Goal: Information Seeking & Learning: Learn about a topic

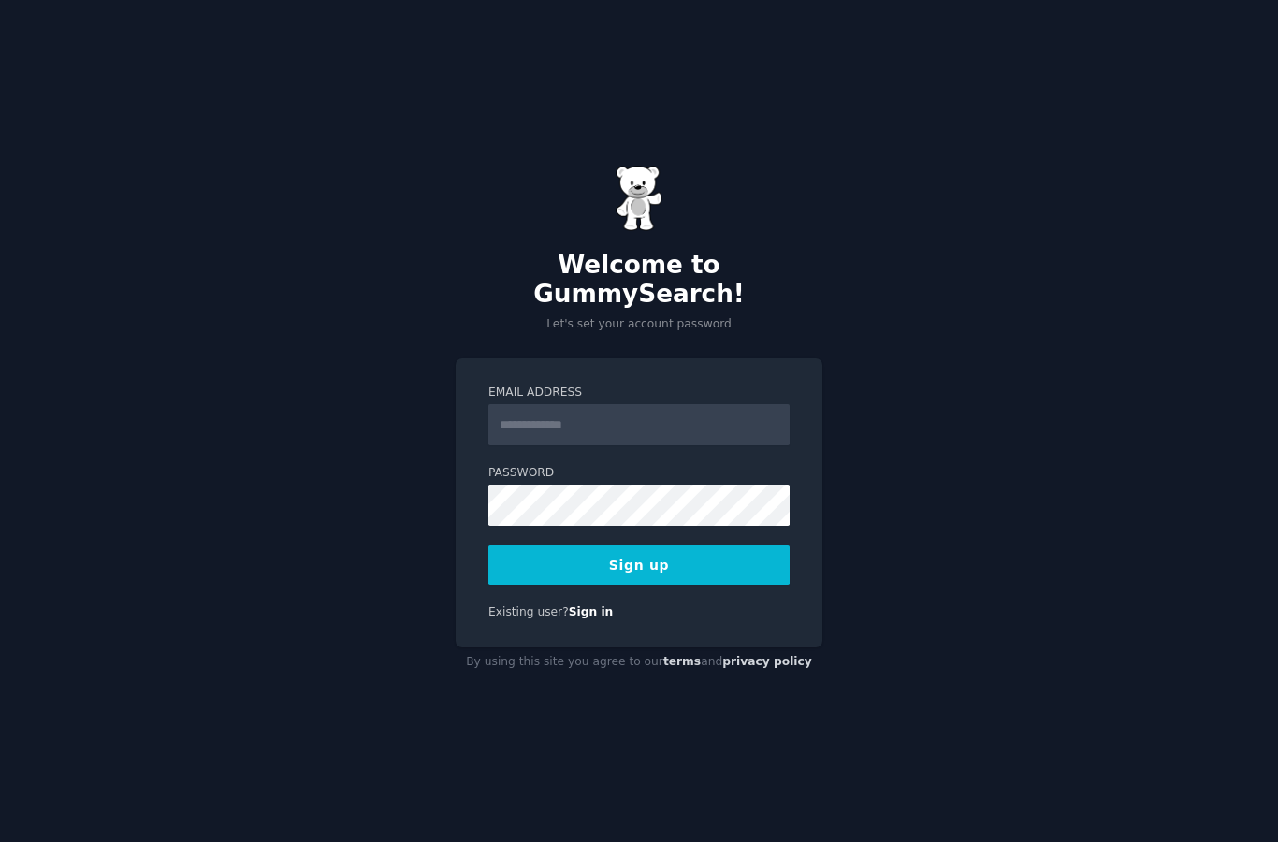
type input "**********"
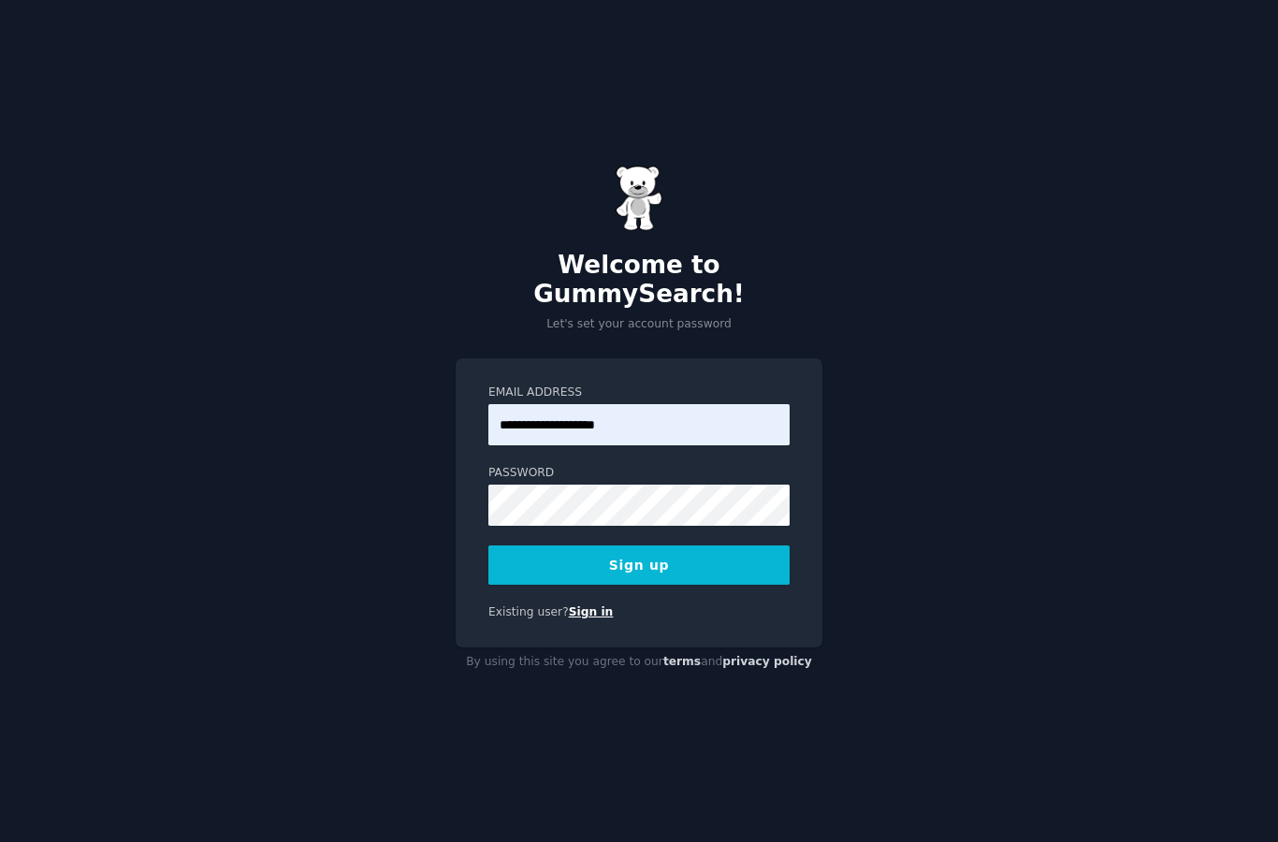
click at [585, 618] on link "Sign in" at bounding box center [591, 611] width 45 height 13
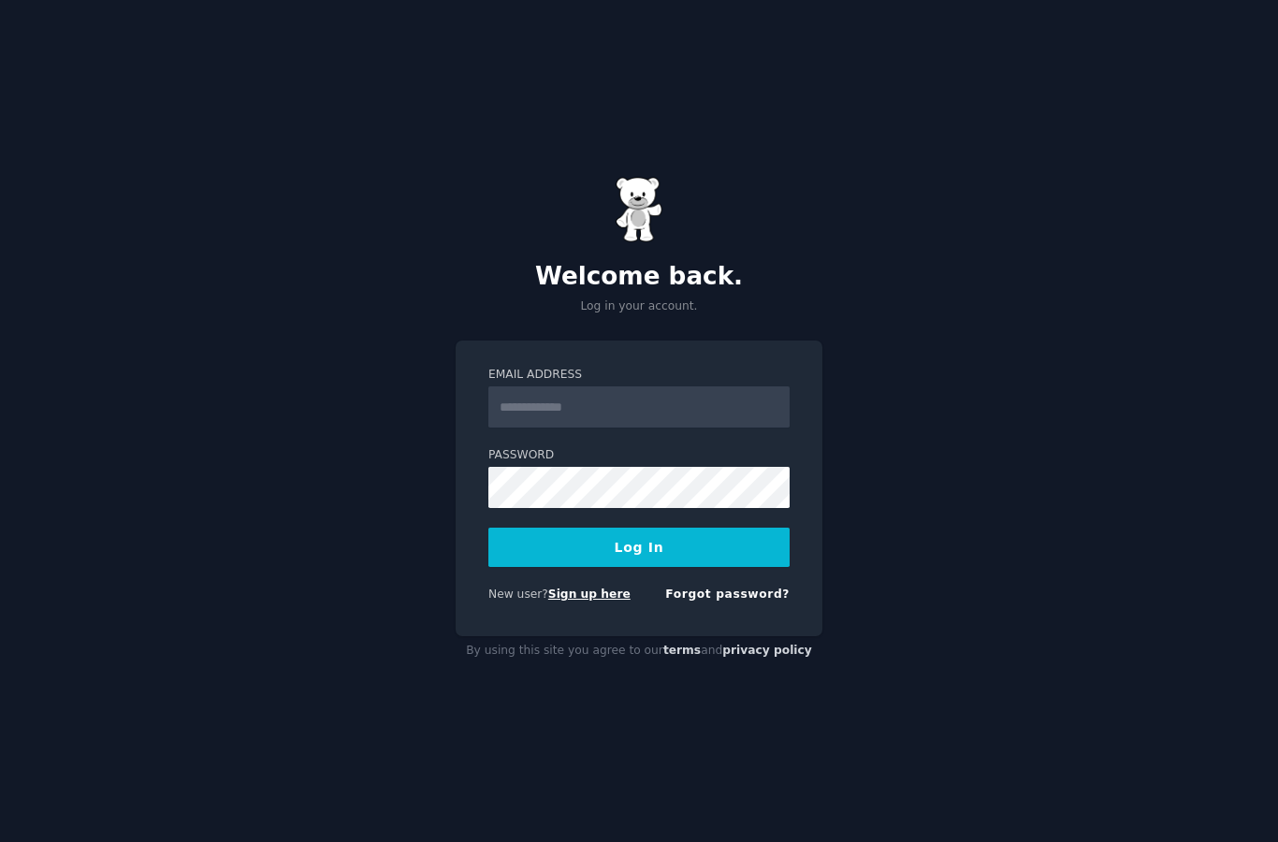
click at [593, 600] on link "Sign up here" at bounding box center [589, 593] width 82 height 13
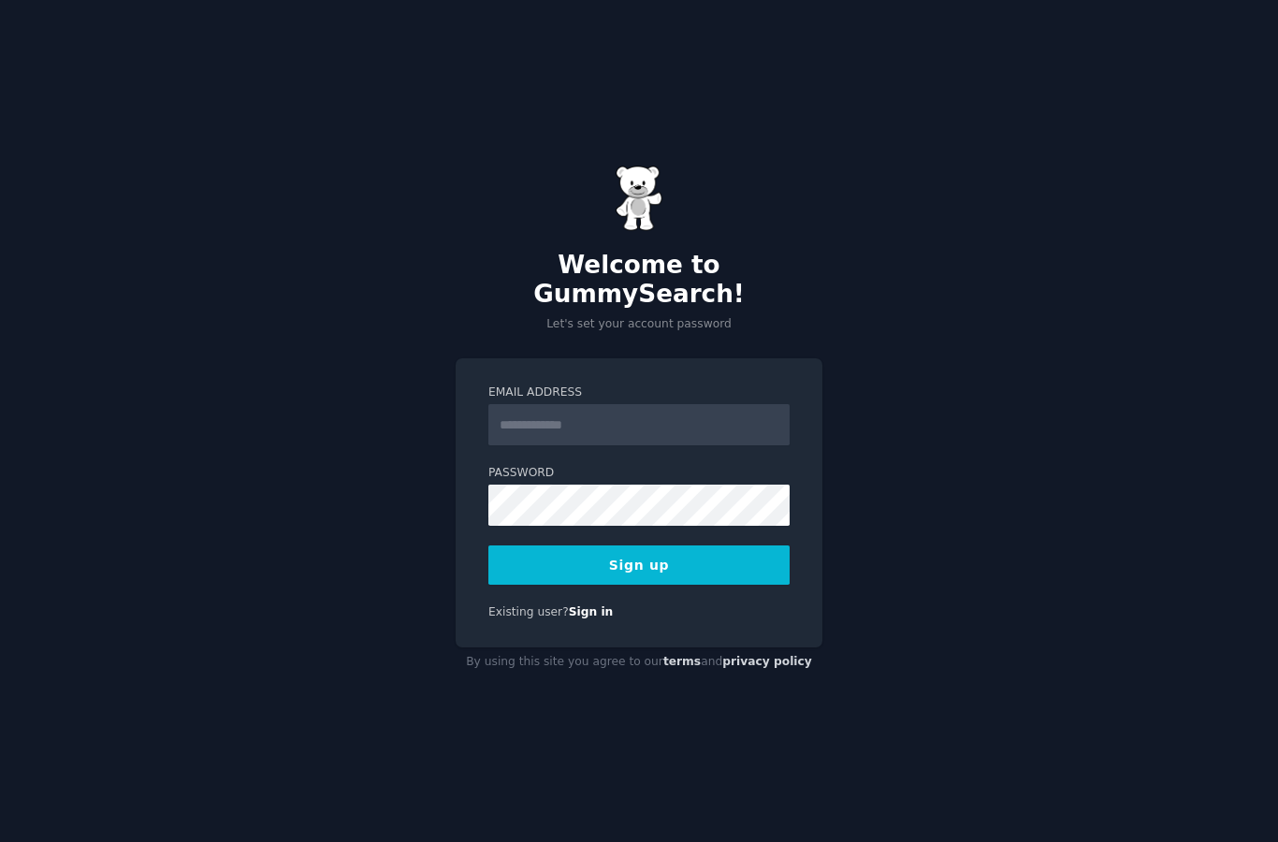
type input "**********"
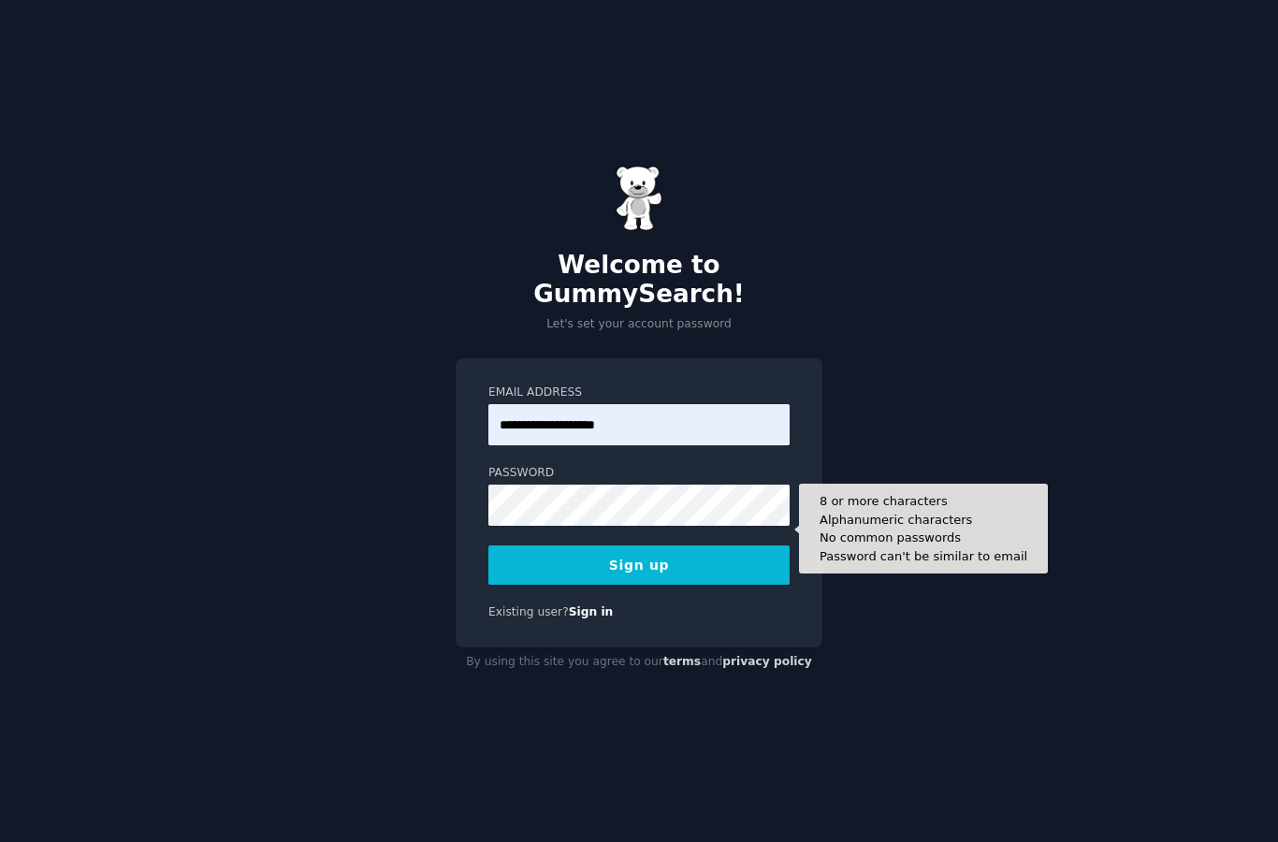
click at [695, 585] on button "Sign up" at bounding box center [638, 564] width 301 height 39
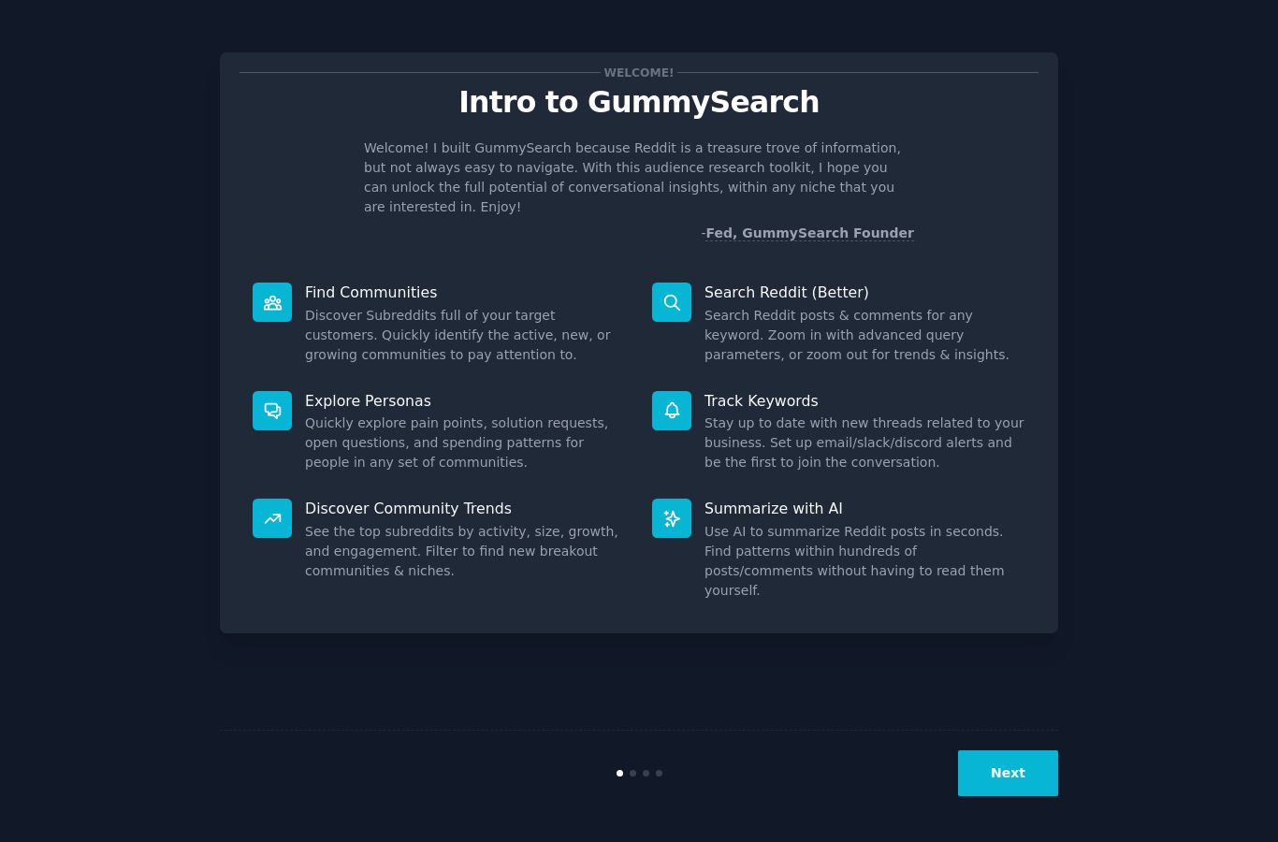
scroll to position [75, 0]
click at [1005, 770] on button "Next" at bounding box center [1008, 773] width 100 height 46
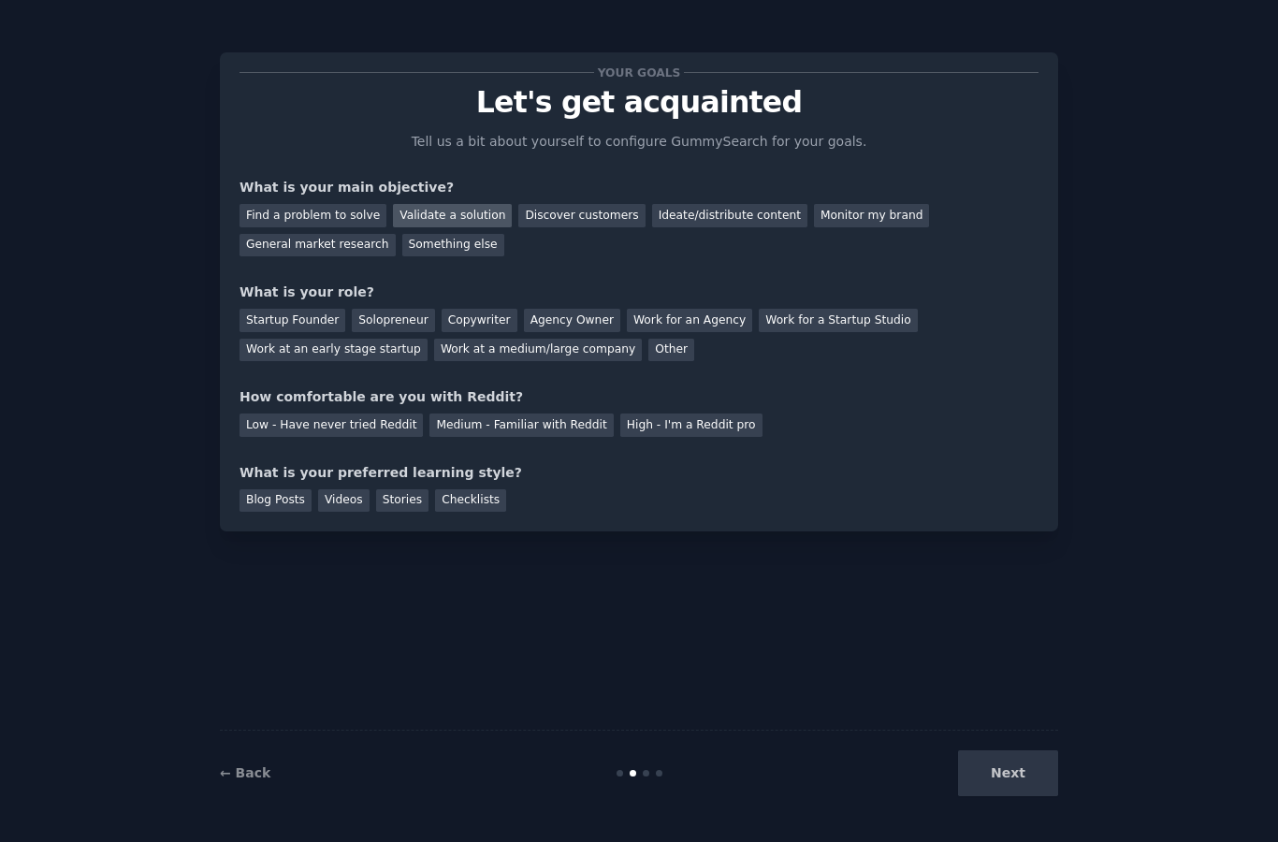
click at [444, 204] on div "Validate a solution" at bounding box center [452, 215] width 119 height 23
click at [288, 309] on div "Startup Founder" at bounding box center [292, 320] width 106 height 23
click at [387, 309] on div "Solopreneur" at bounding box center [393, 320] width 82 height 23
click at [529, 413] on div "Medium - Familiar with Reddit" at bounding box center [520, 424] width 183 height 23
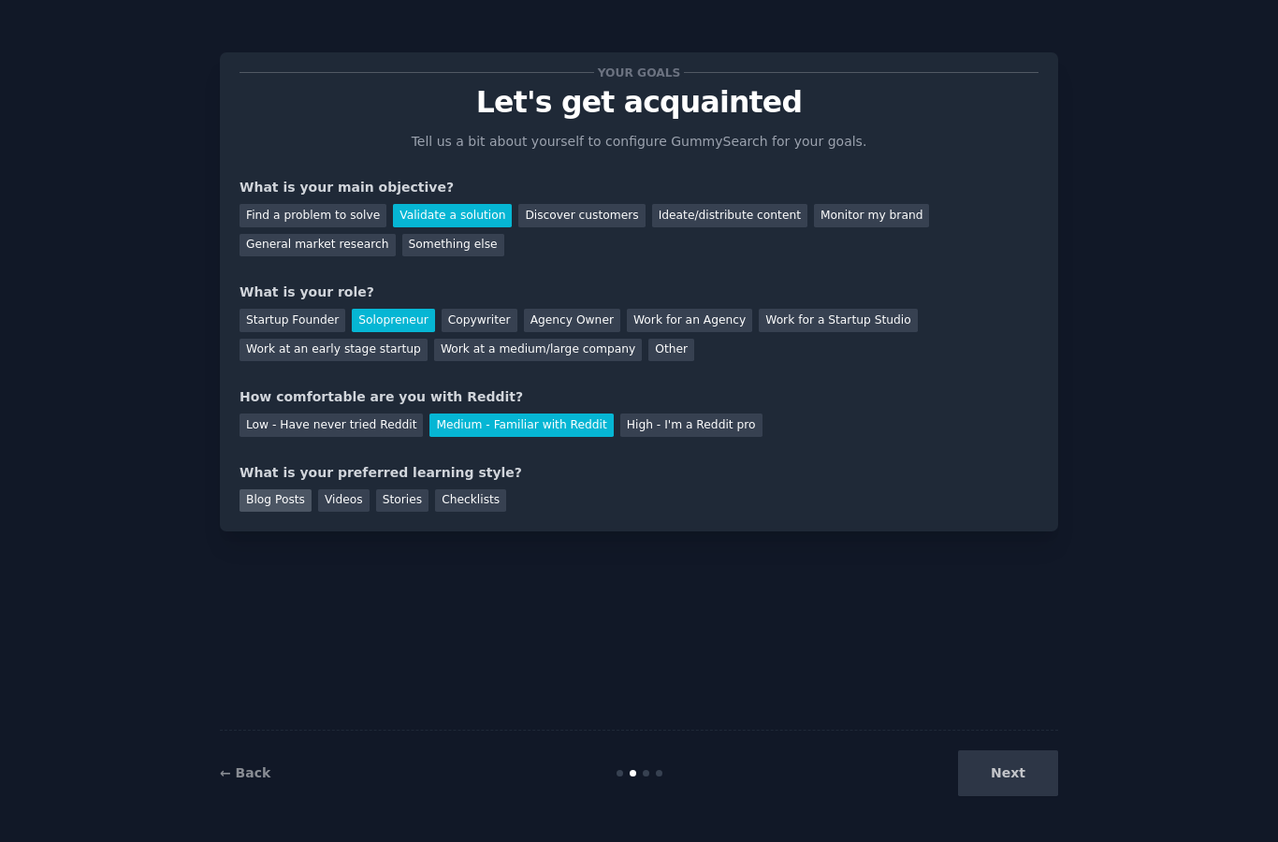
click at [266, 489] on div "Blog Posts" at bounding box center [275, 500] width 72 height 23
click at [1015, 767] on button "Next" at bounding box center [1008, 773] width 100 height 46
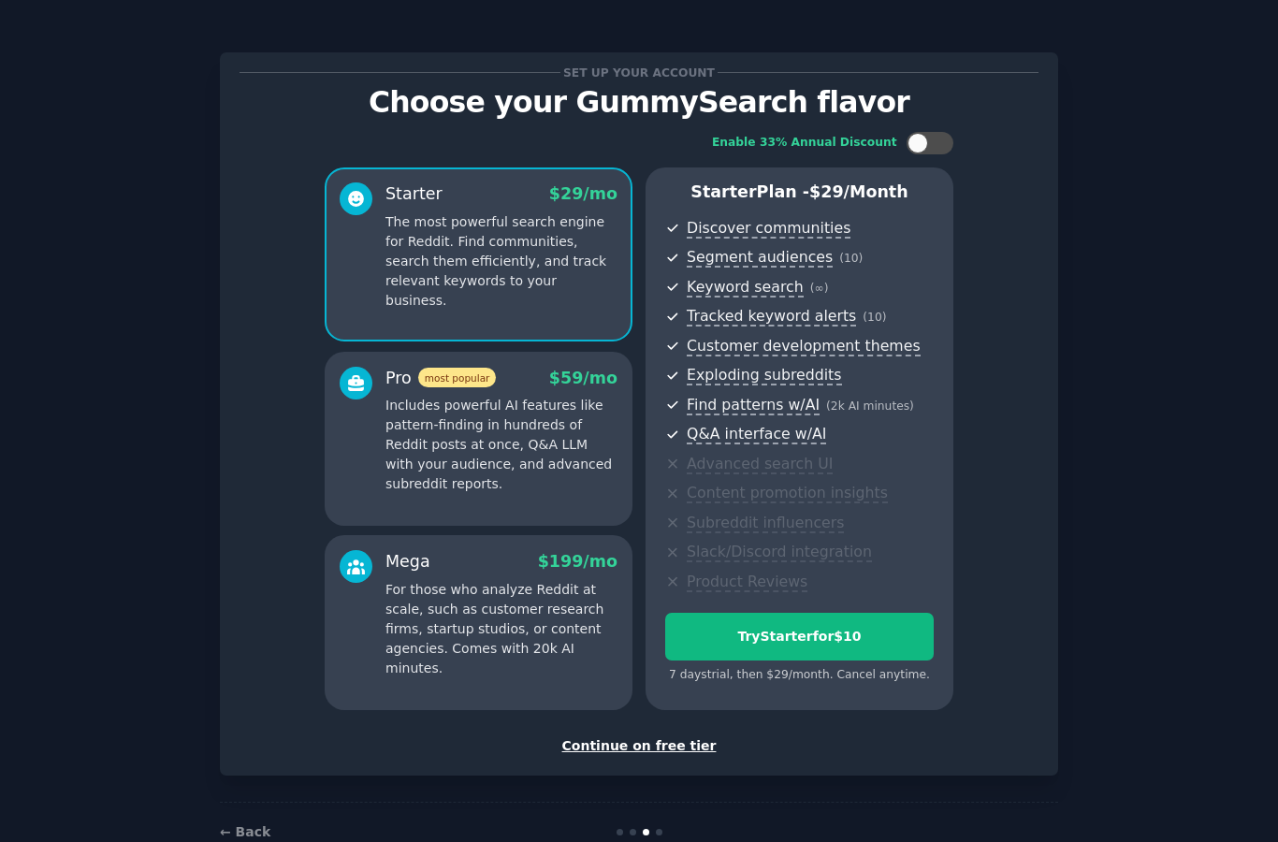
click at [637, 736] on div "Continue on free tier" at bounding box center [638, 746] width 799 height 20
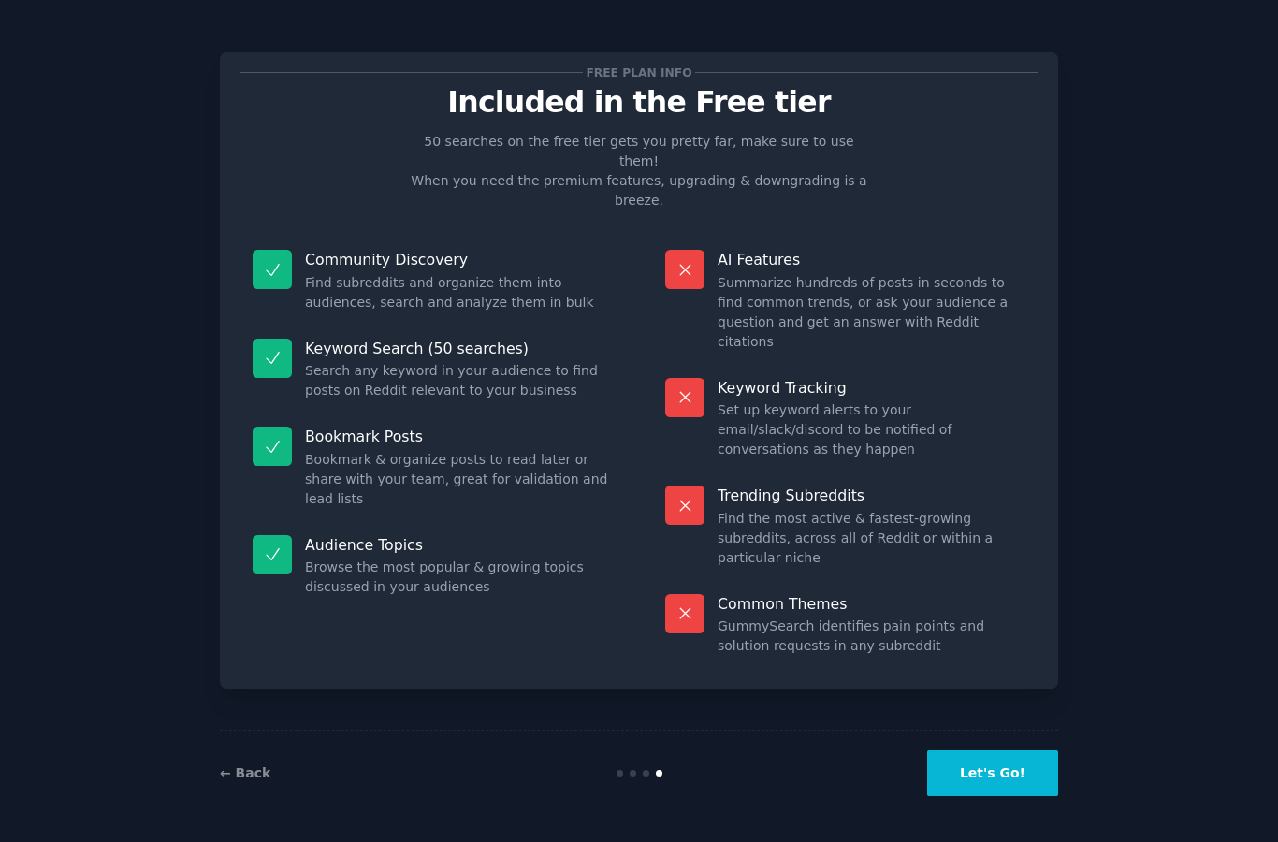
click at [1005, 788] on button "Let's Go!" at bounding box center [992, 773] width 131 height 46
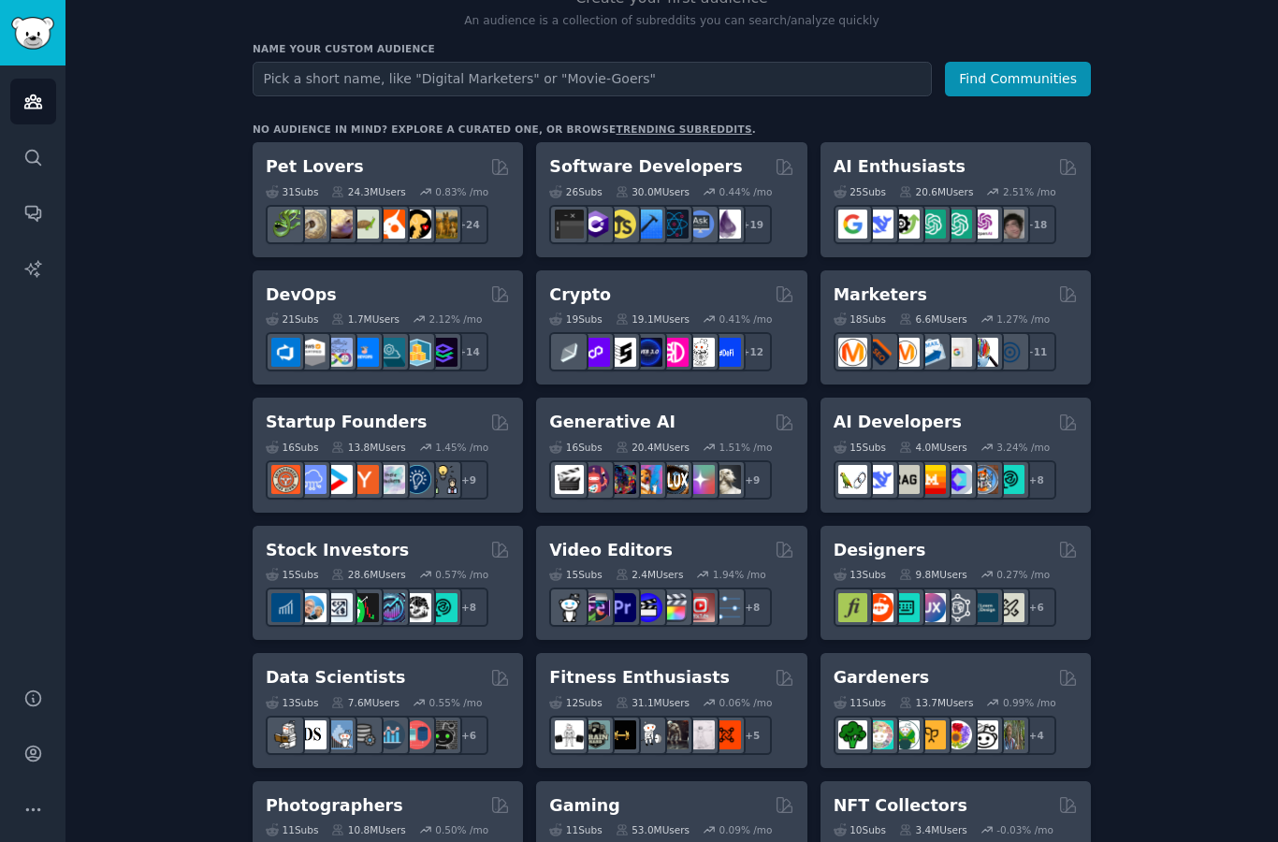
scroll to position [212, 0]
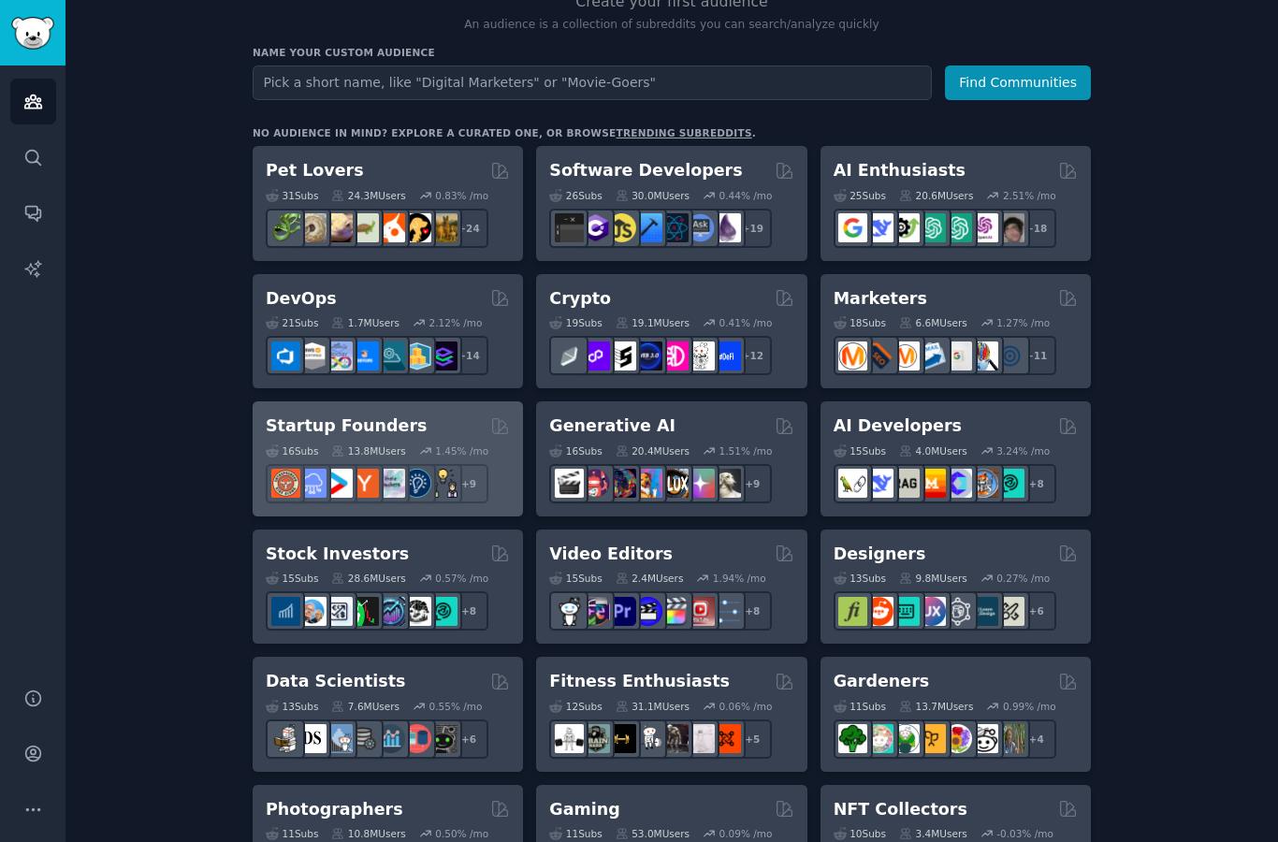
click at [356, 414] on h2 "Startup Founders" at bounding box center [346, 425] width 161 height 23
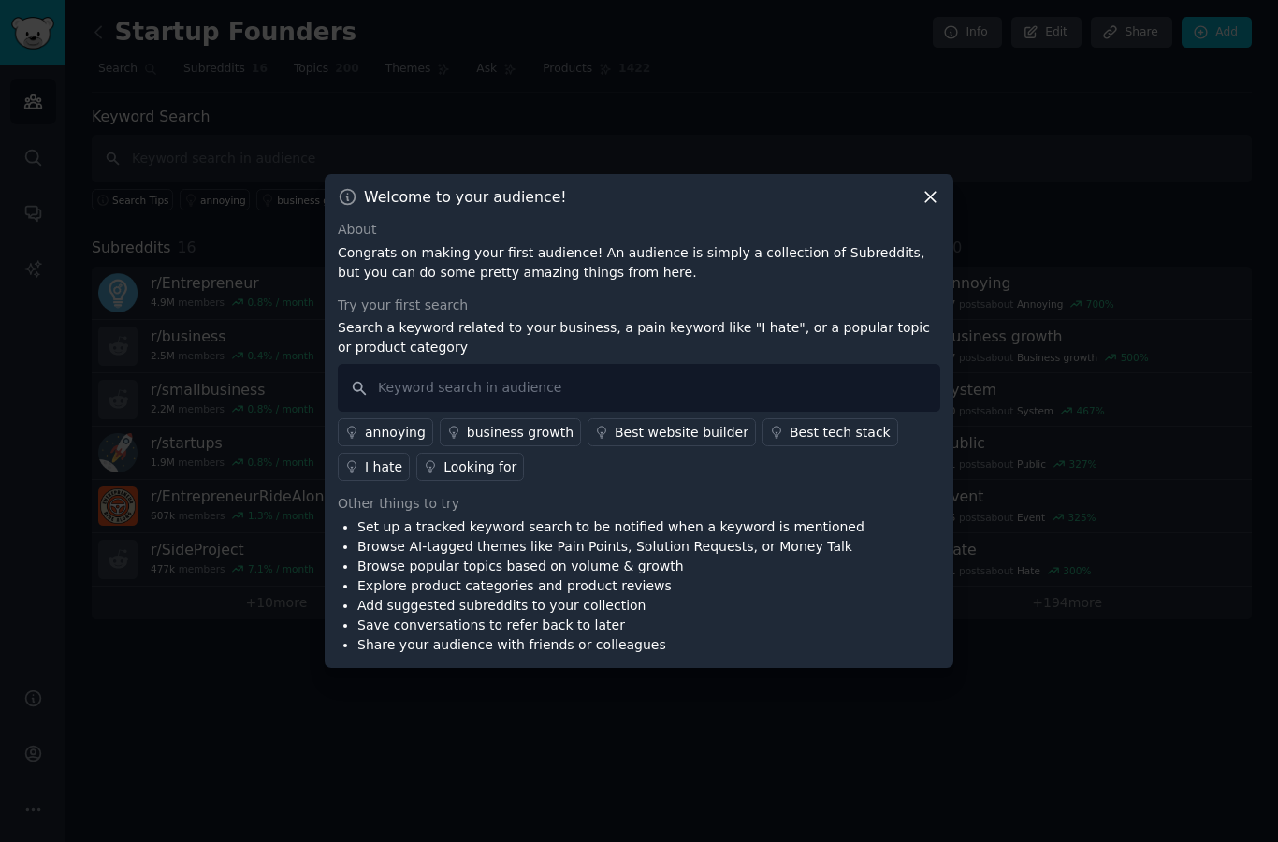
click at [926, 203] on icon at bounding box center [930, 198] width 10 height 10
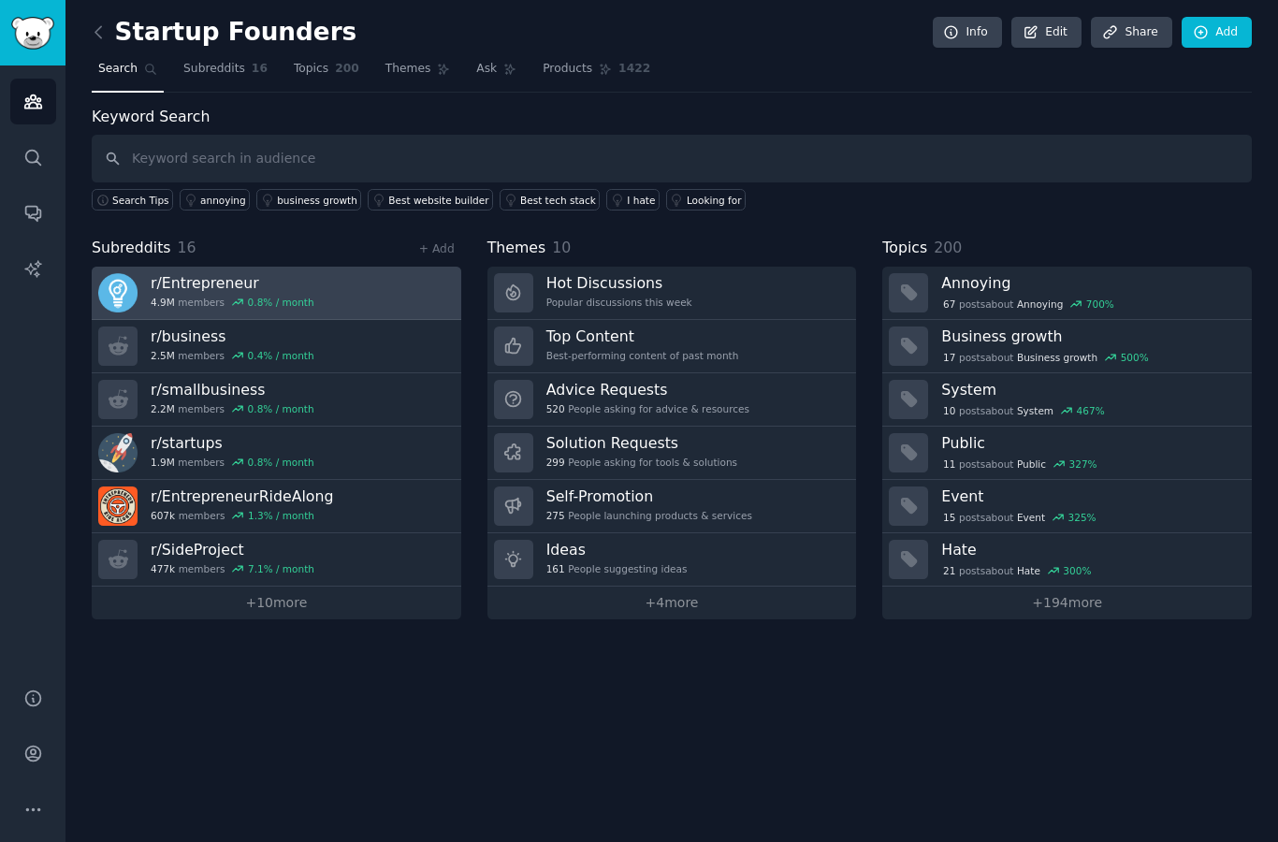
click at [185, 273] on h3 "r/ Entrepreneur" at bounding box center [233, 283] width 164 height 20
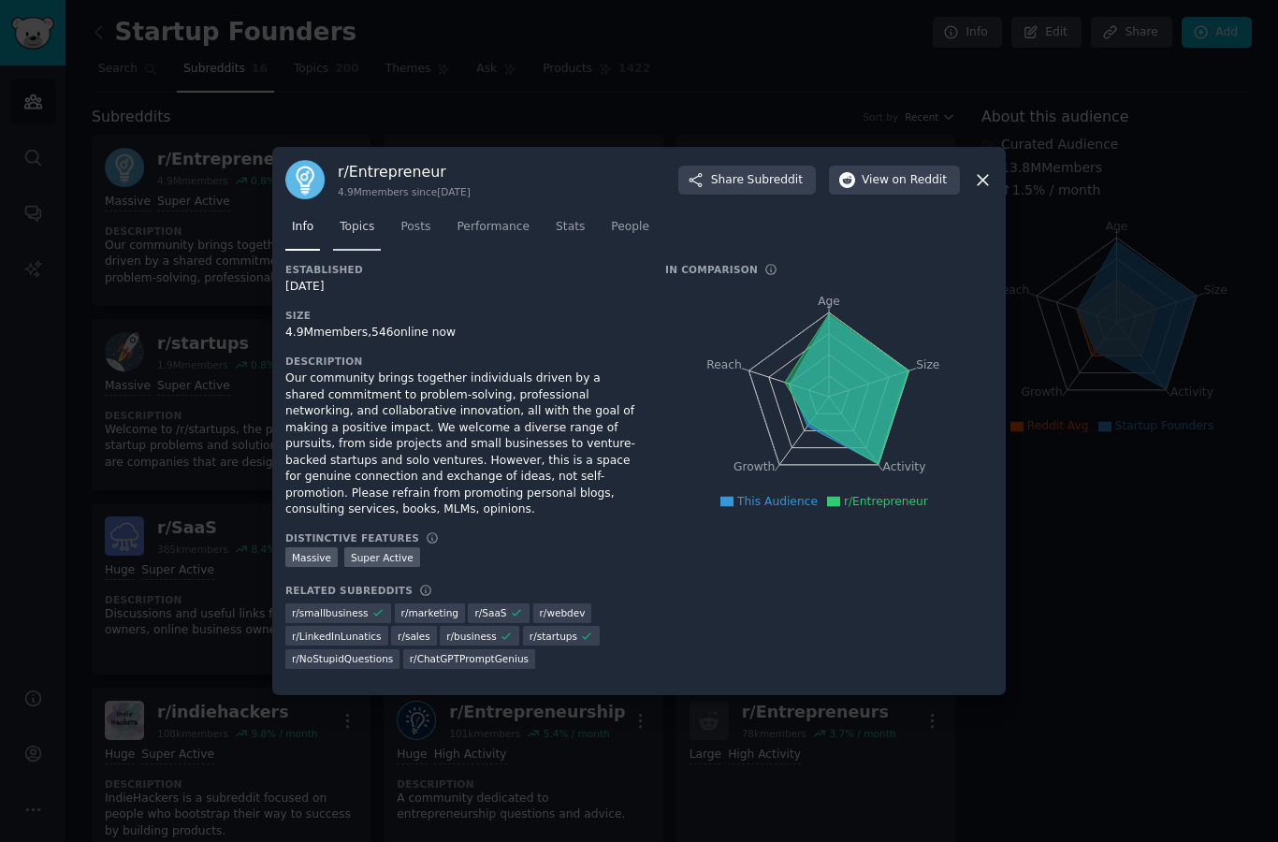
click at [360, 251] on link "Topics" at bounding box center [357, 231] width 48 height 38
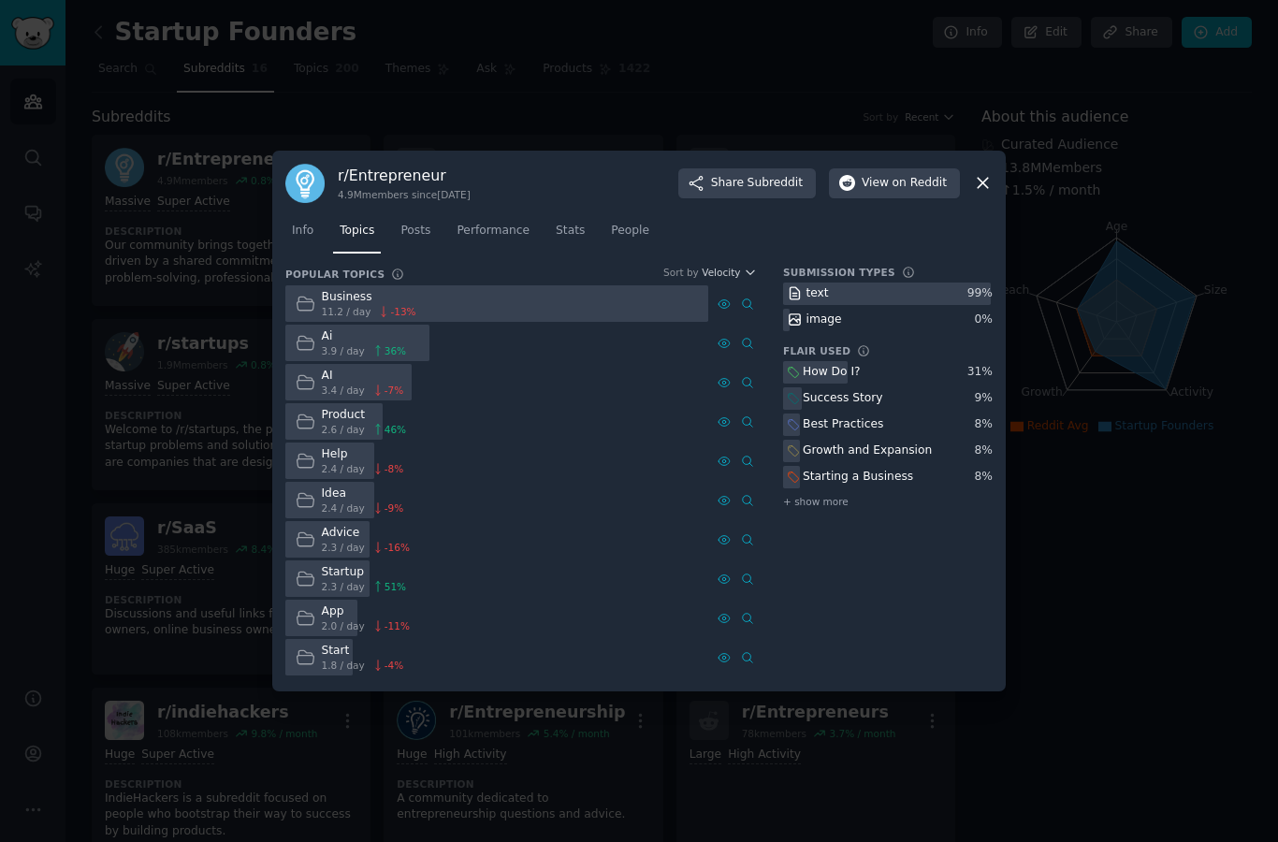
click at [332, 502] on div "Idea" at bounding box center [363, 493] width 82 height 17
click at [622, 324] on div "Business 11.2 / day -13 % Ai 3.9 / day 36 % AI 3.4 / day -7 % Product 2.6 / day…" at bounding box center [520, 480] width 471 height 390
click at [973, 173] on icon at bounding box center [983, 183] width 20 height 20
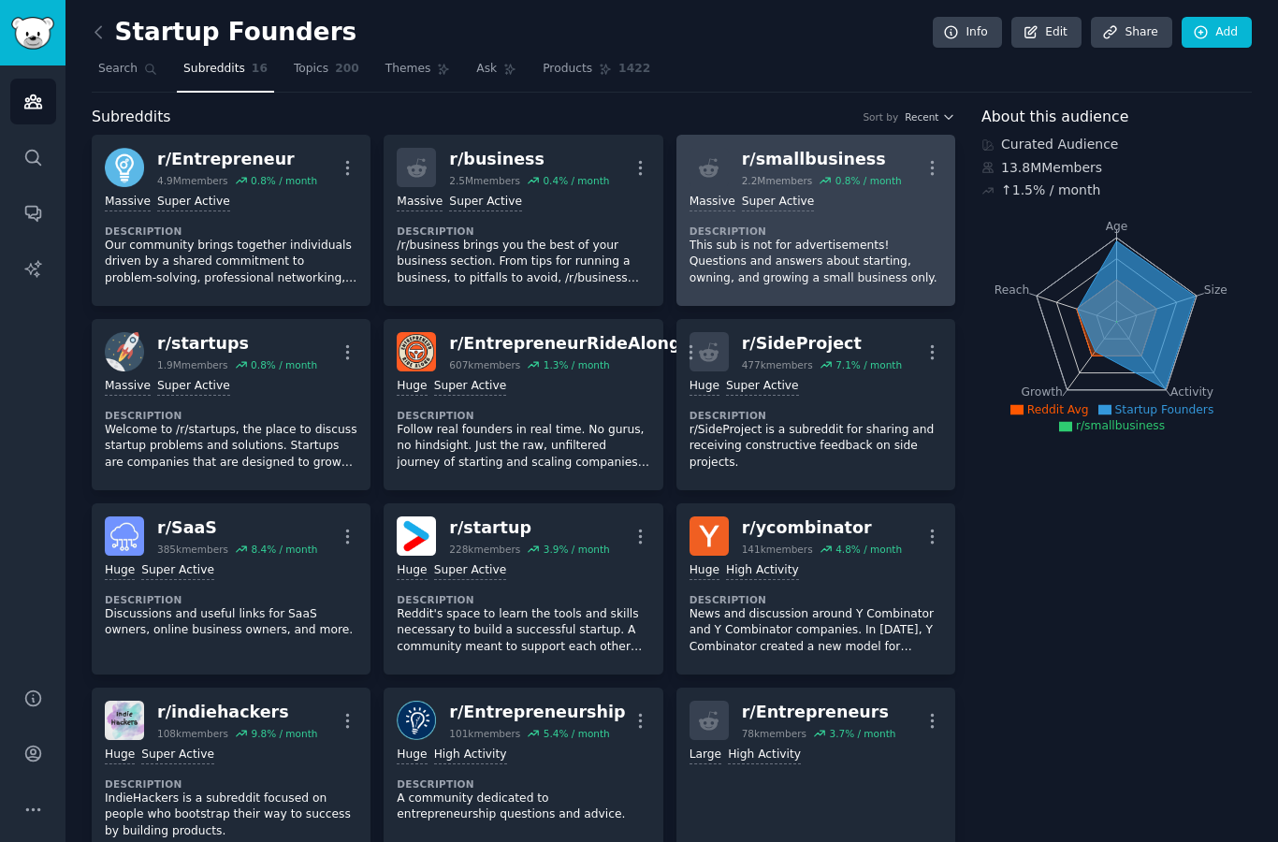
click at [788, 148] on div "r/ smallbusiness" at bounding box center [822, 159] width 160 height 23
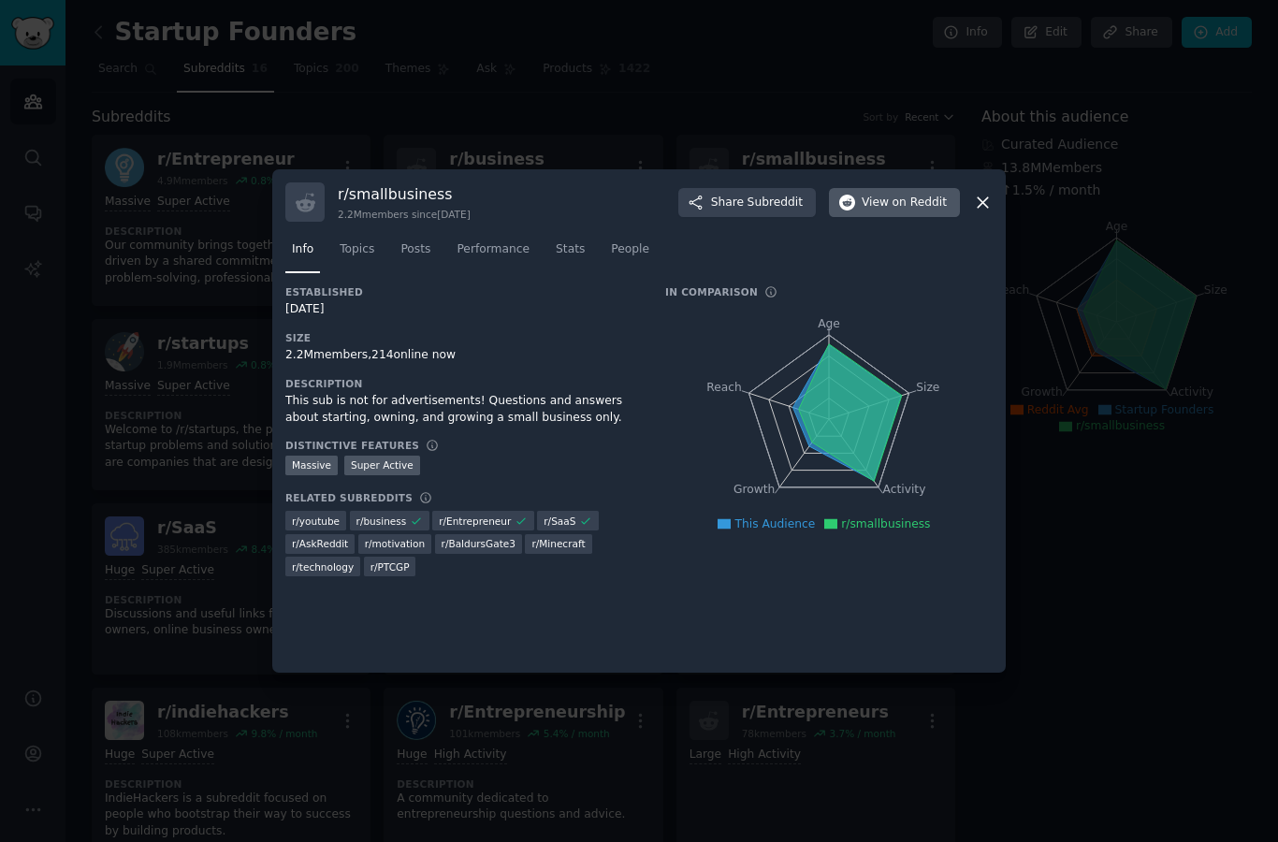
click at [893, 211] on span "on Reddit" at bounding box center [919, 203] width 54 height 17
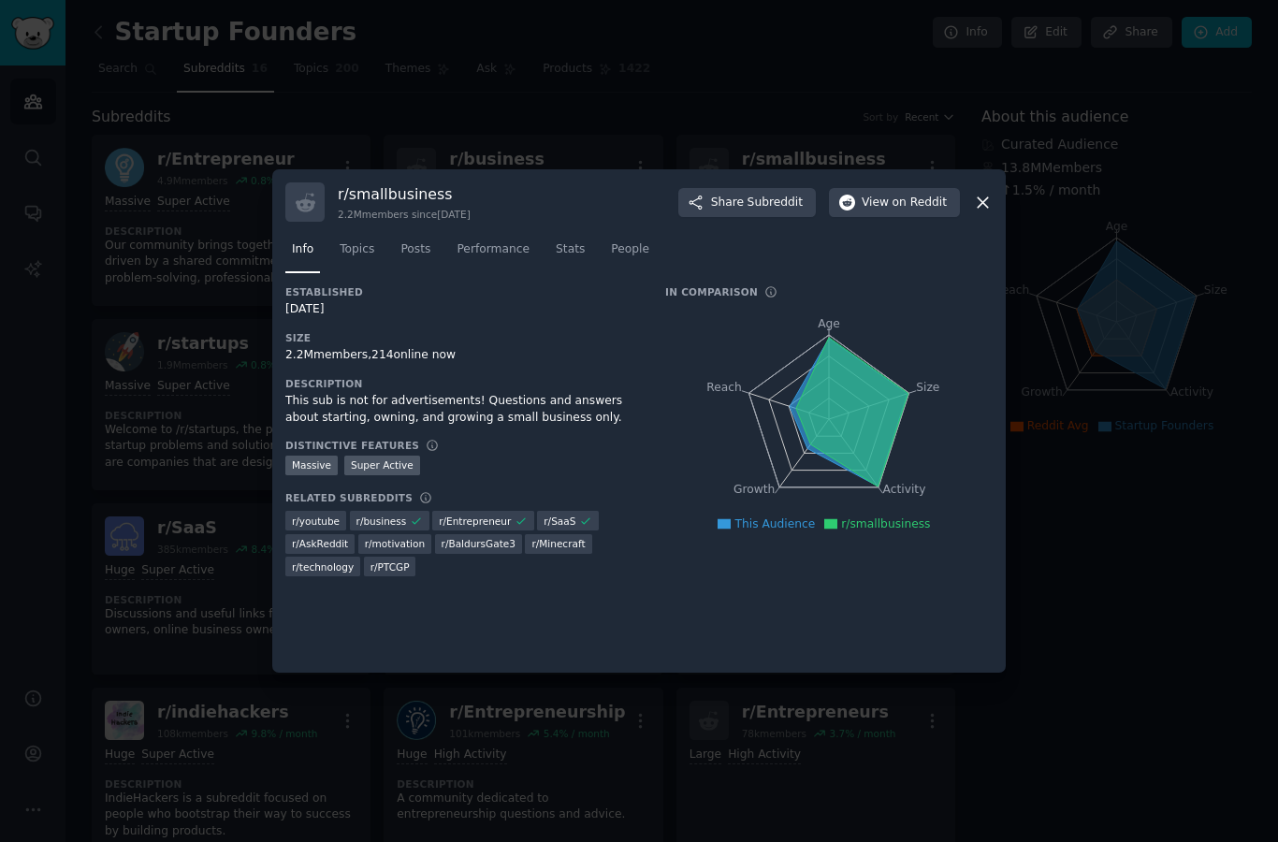
click at [1088, 387] on div at bounding box center [639, 421] width 1278 height 842
